Goal: Transaction & Acquisition: Purchase product/service

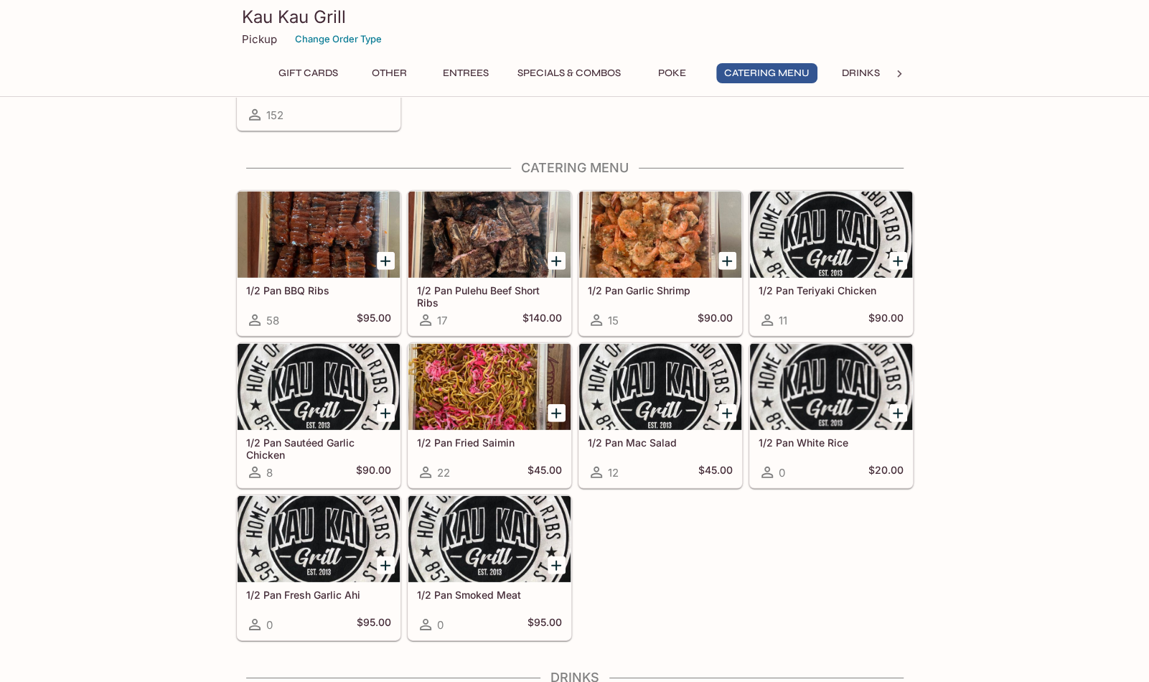
scroll to position [2452, 0]
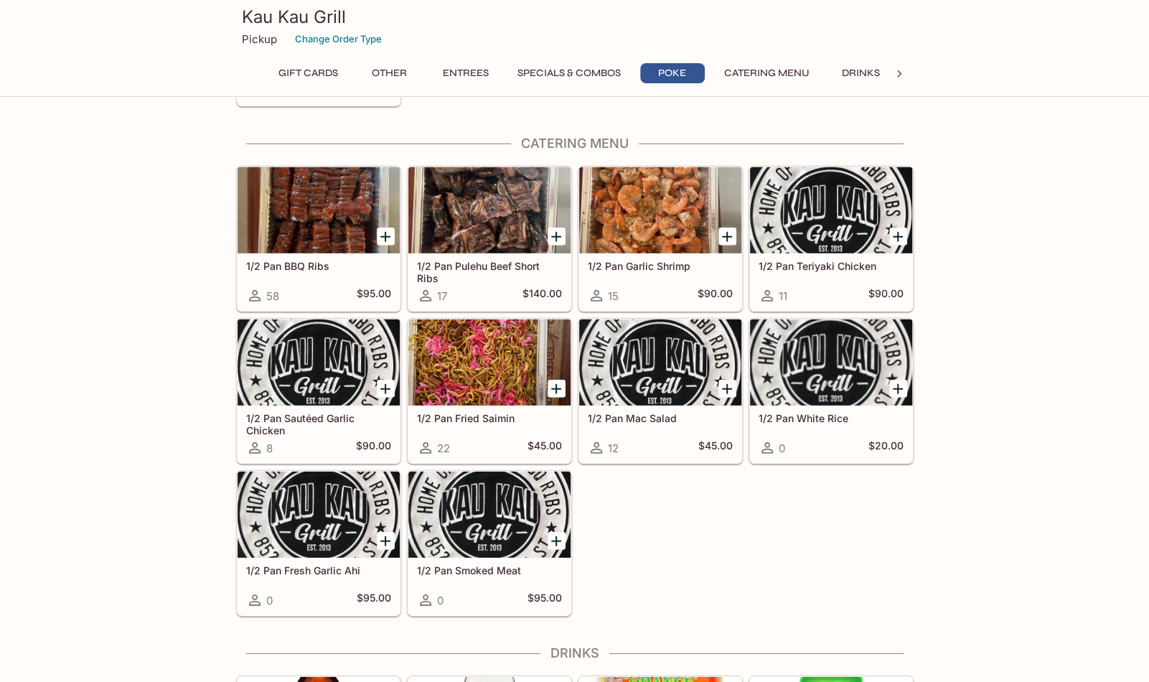
click at [342, 210] on div at bounding box center [319, 210] width 162 height 86
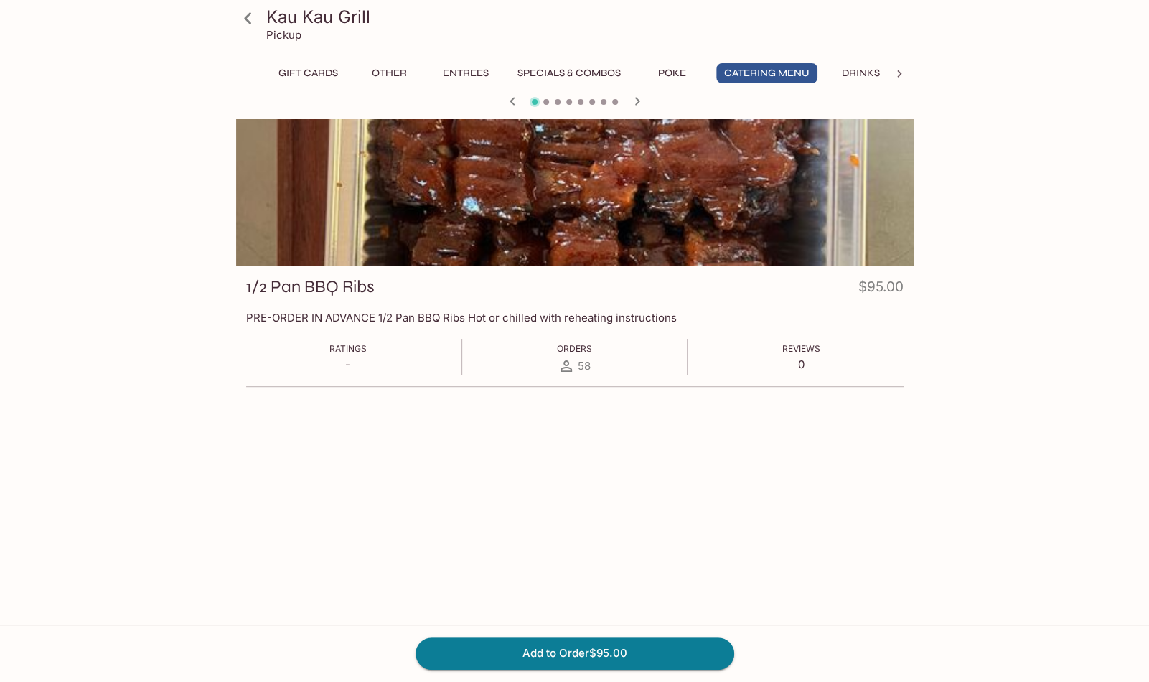
scroll to position [72, 0]
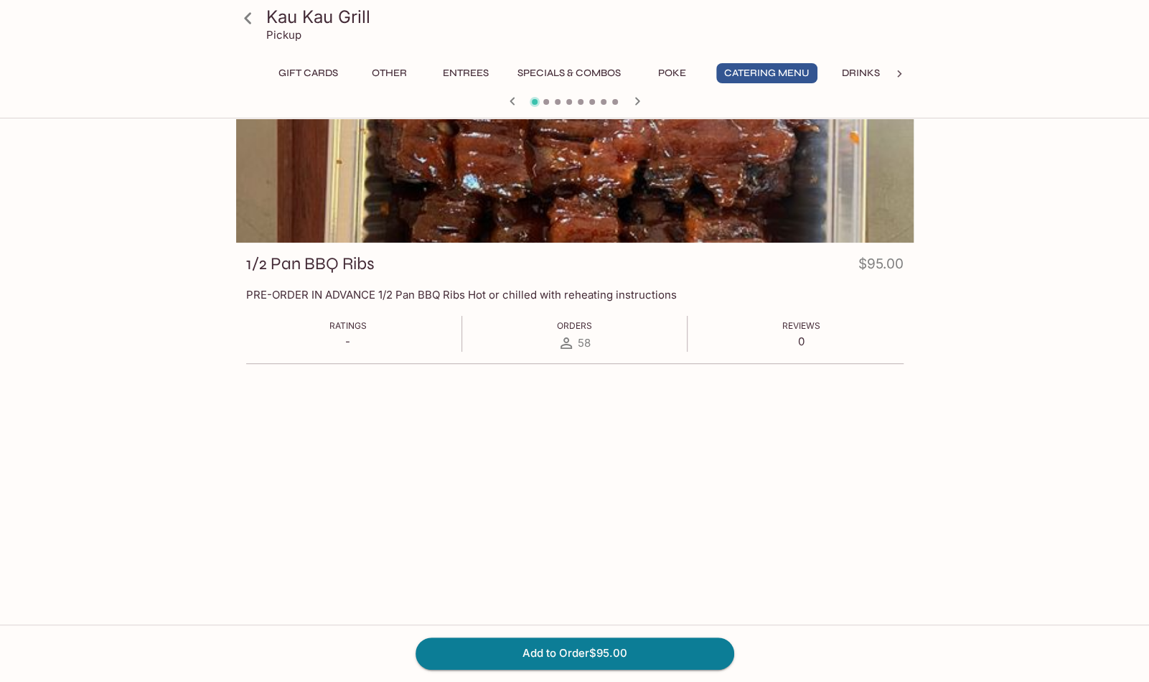
click at [711, 193] on div at bounding box center [575, 147] width 678 height 190
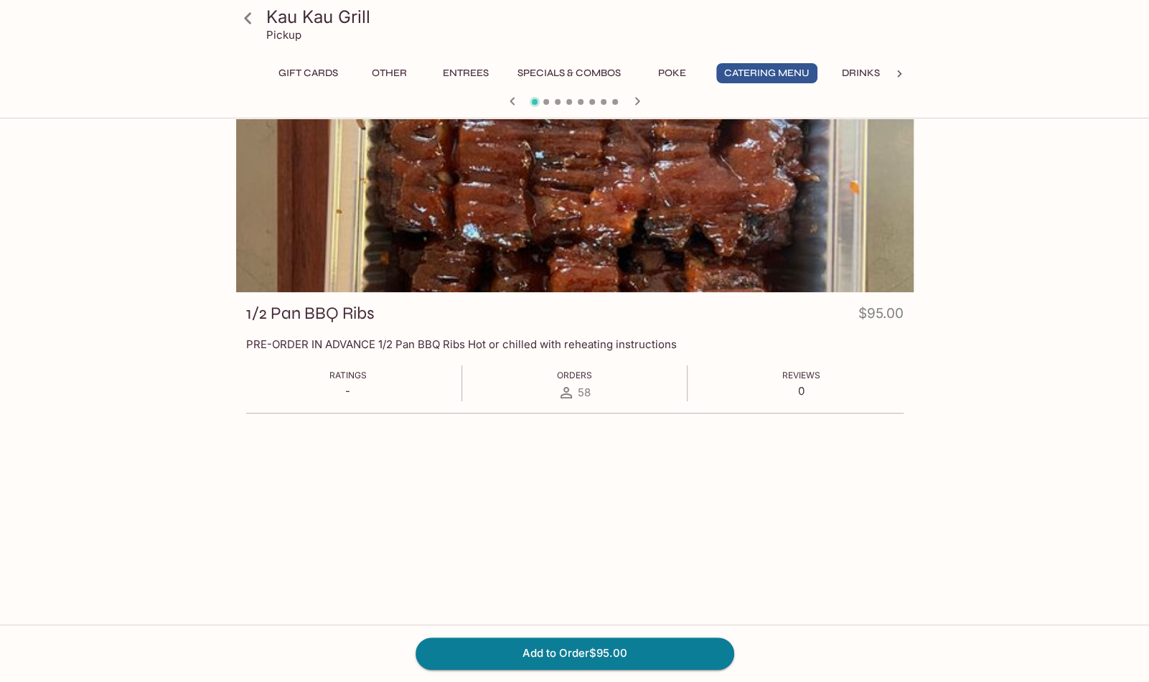
scroll to position [0, 0]
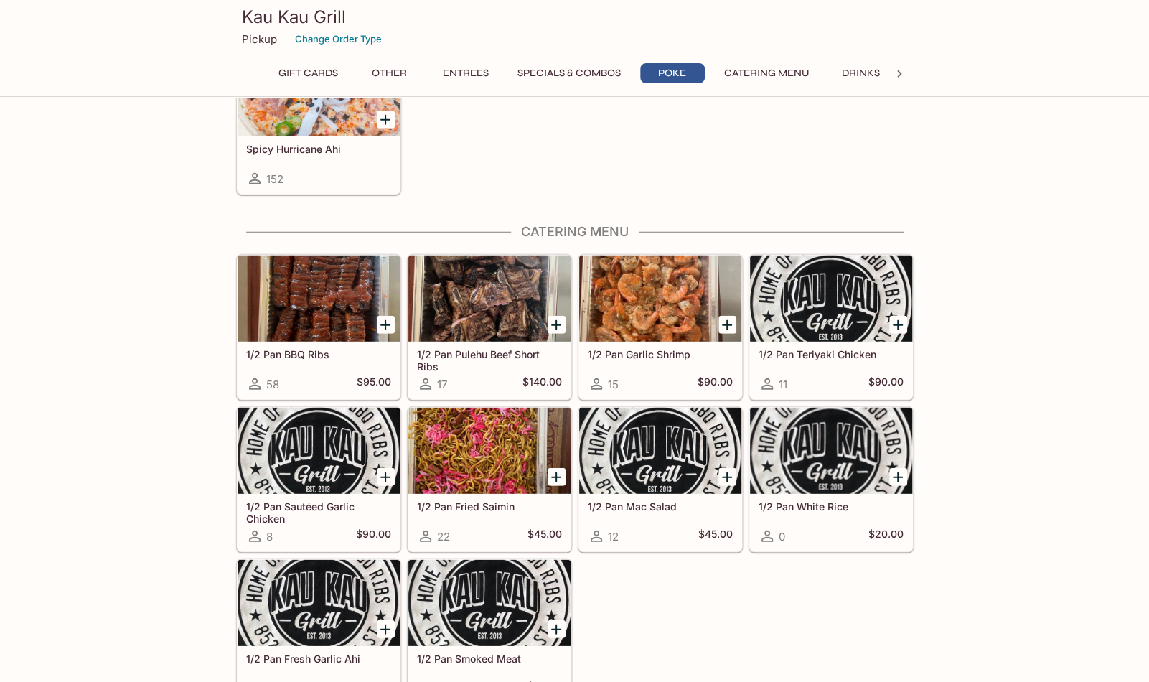
scroll to position [2435, 0]
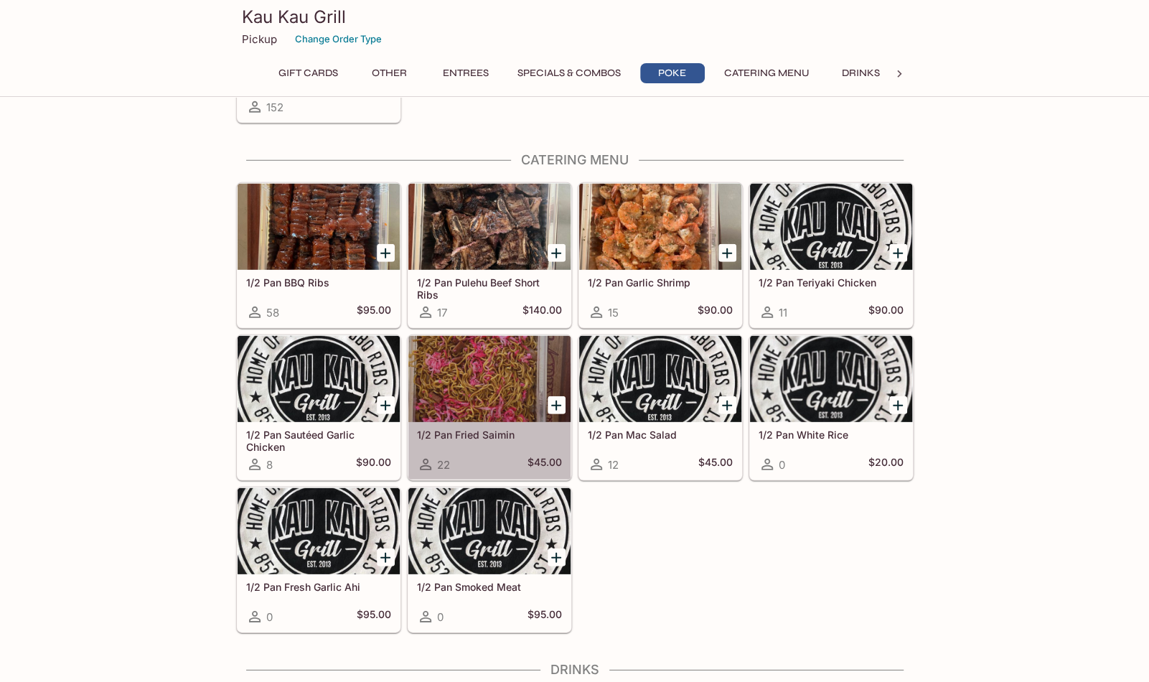
click at [498, 359] on div at bounding box center [490, 379] width 162 height 86
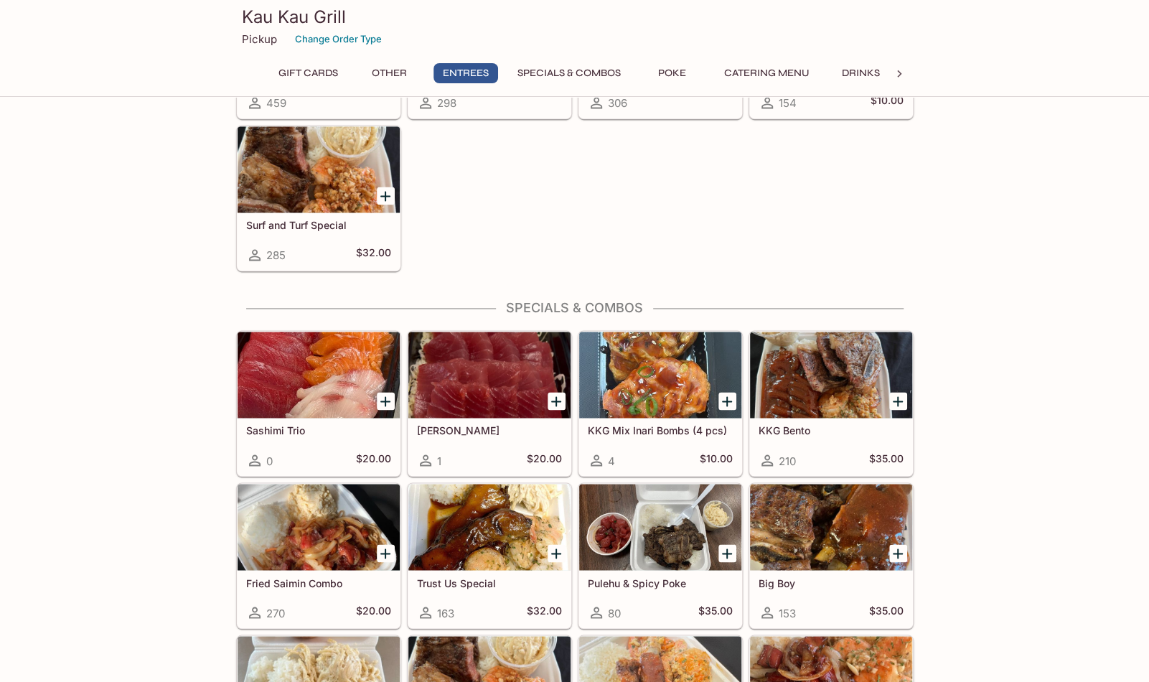
scroll to position [1358, 0]
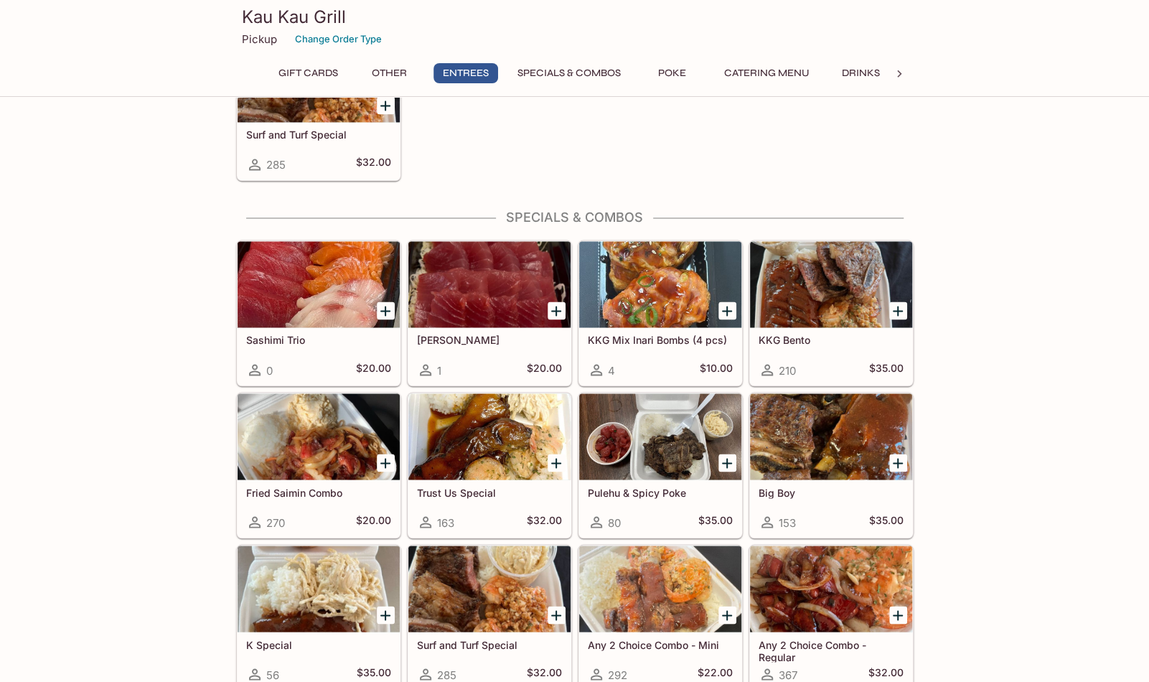
click at [845, 290] on div at bounding box center [831, 284] width 162 height 86
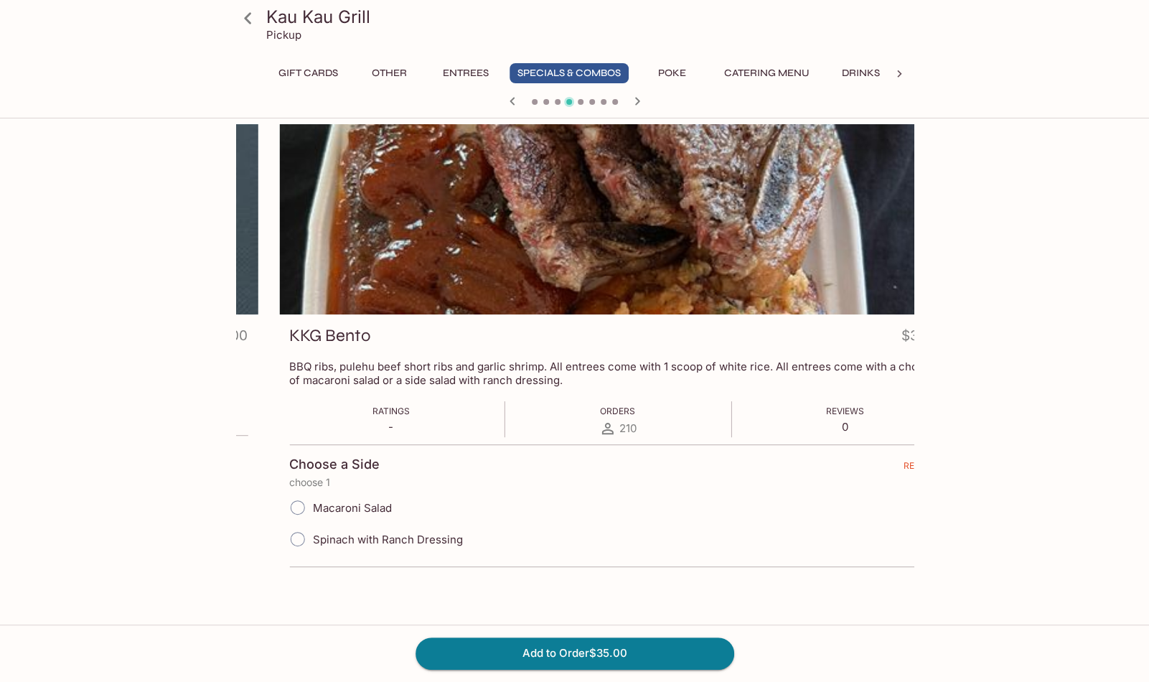
click at [444, 368] on p "BBQ ribs, pulehu beef short ribs and garlic shrimp. All entrees come with 1 sco…" at bounding box center [618, 373] width 658 height 27
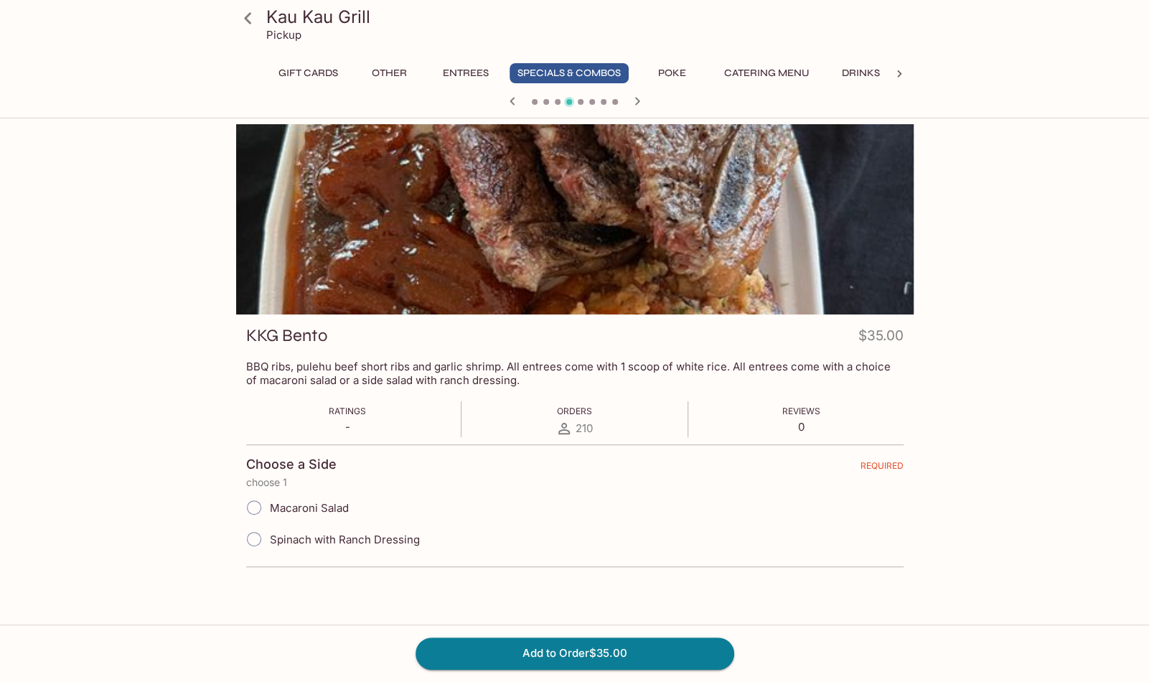
click at [561, 374] on p "BBQ ribs, pulehu beef short ribs and garlic shrimp. All entrees come with 1 sco…" at bounding box center [575, 373] width 658 height 27
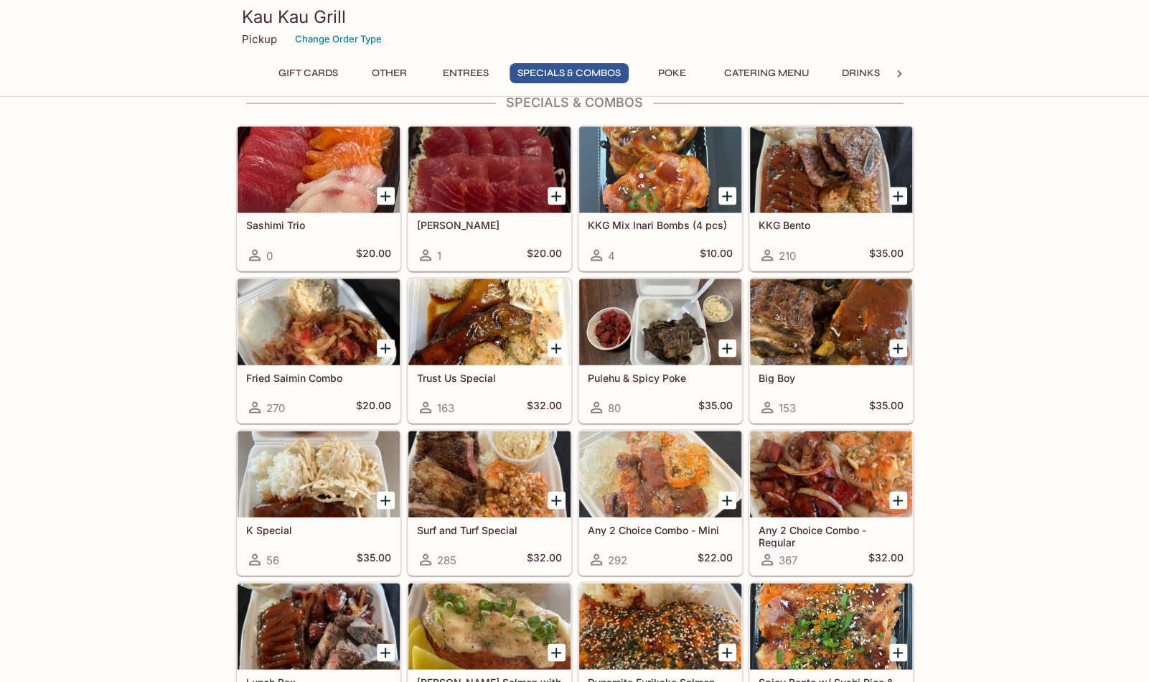
scroll to position [1502, 0]
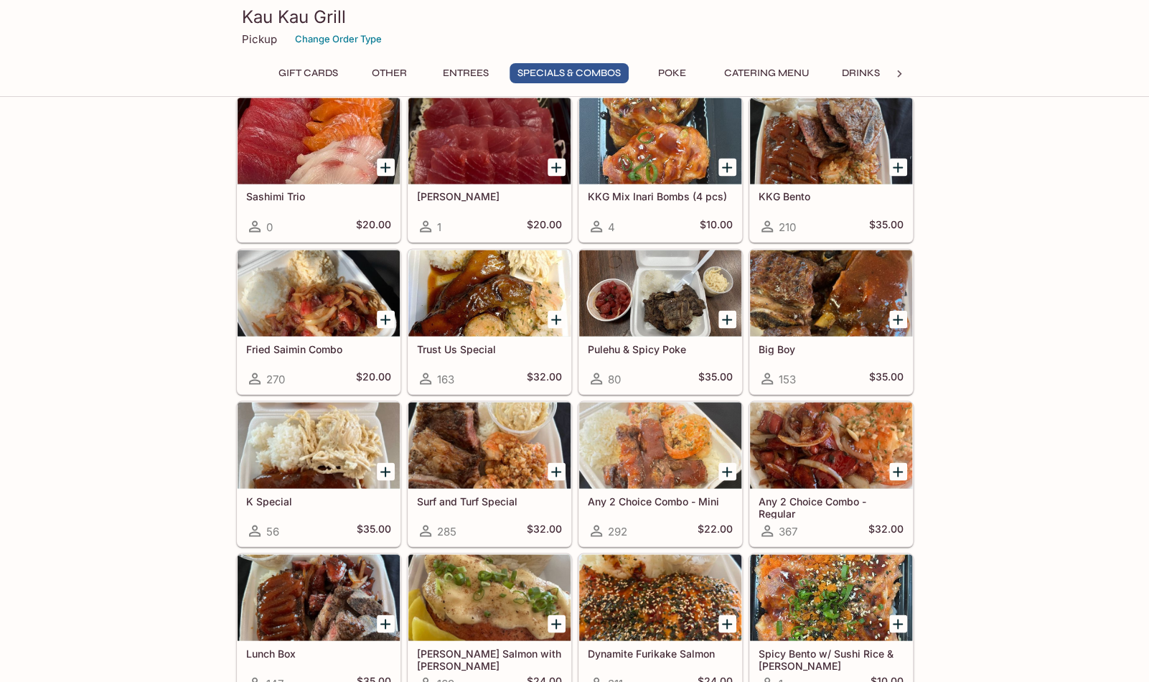
click at [502, 287] on div at bounding box center [490, 293] width 162 height 86
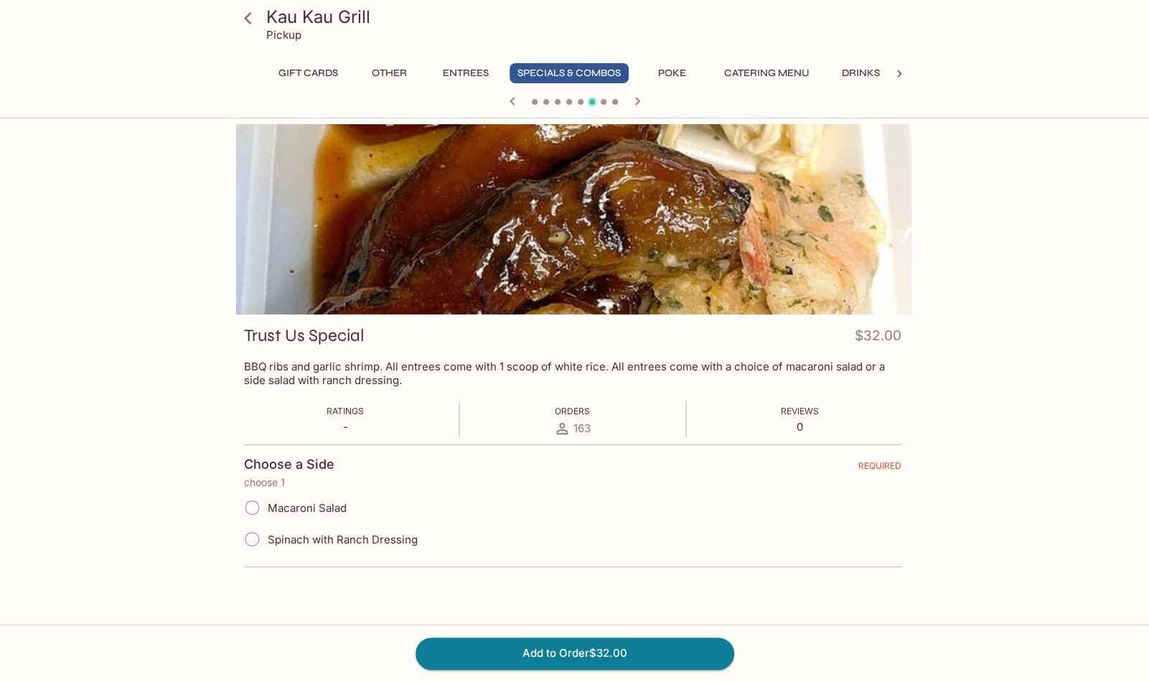
click at [478, 365] on p "BBQ ribs and garlic shrimp. All entrees come with 1 scoop of white rice. All en…" at bounding box center [573, 373] width 658 height 27
click at [939, 365] on div "Kau Kau Grill Pickup Gift Cards Other Entrees Specials & Combos Poke Catering M…" at bounding box center [575, 523] width 919 height 798
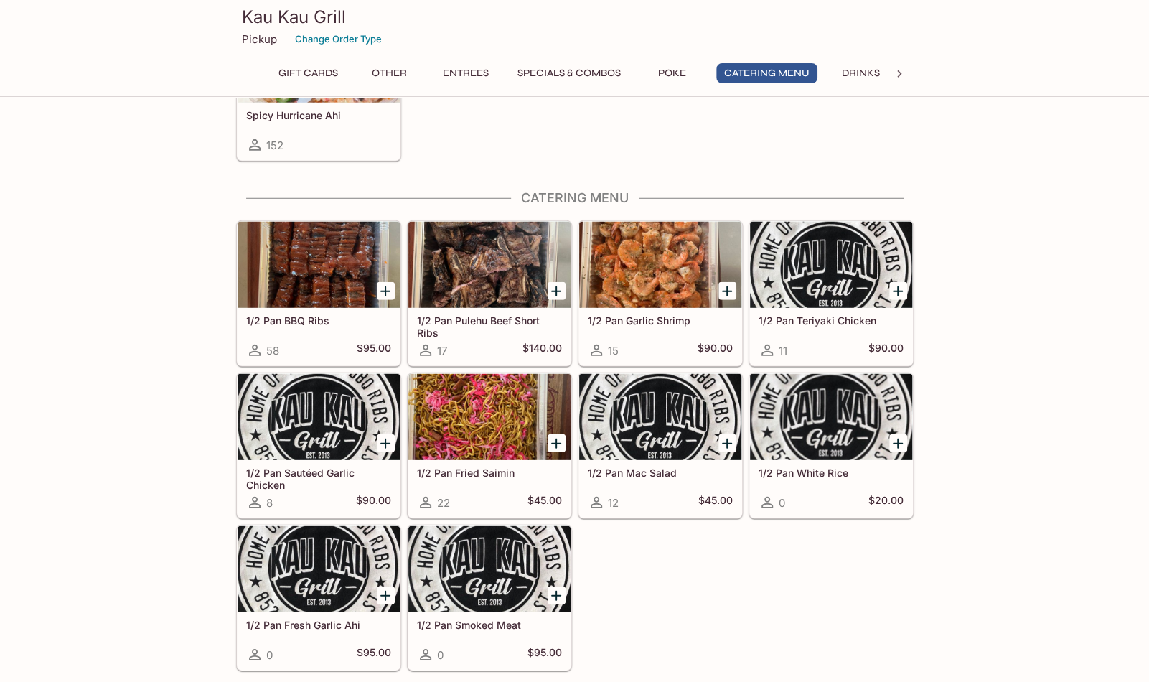
scroll to position [2507, 0]
